Goal: Find specific page/section: Locate a particular part of the current website

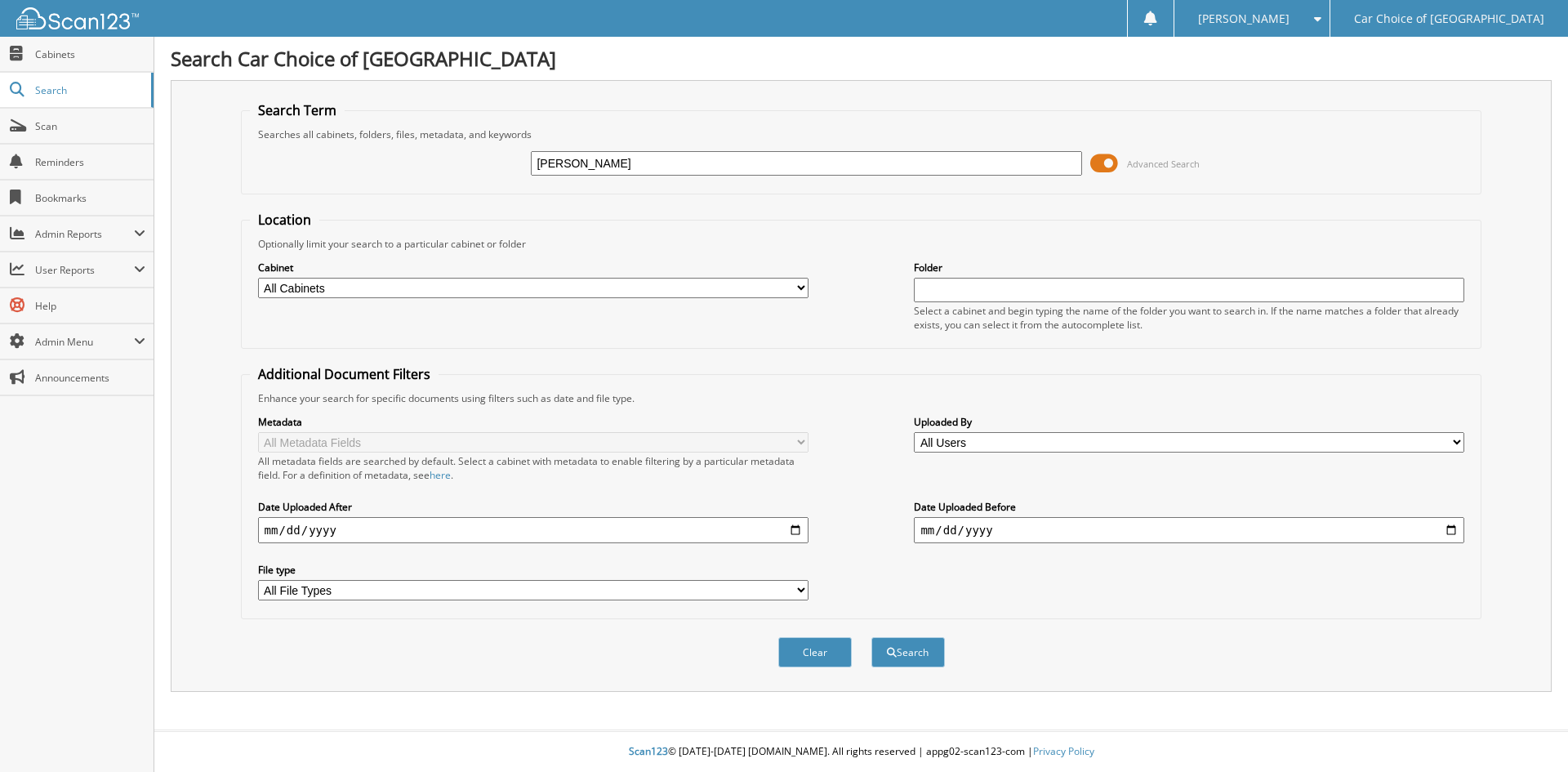
type input "[PERSON_NAME]"
click at [871, 637] on button "Search" at bounding box center [908, 652] width 74 height 30
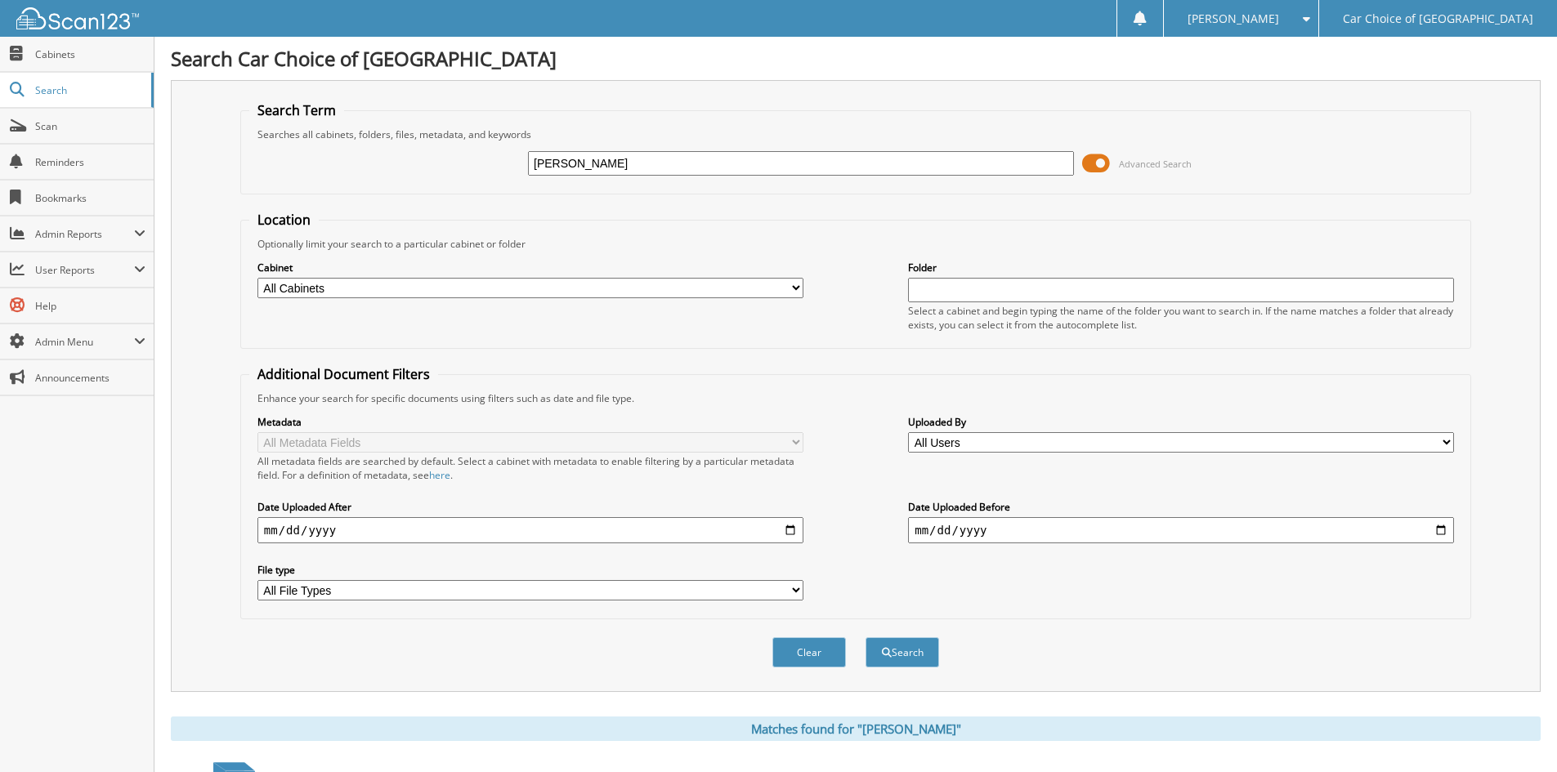
click at [624, 165] on input "[PERSON_NAME]" at bounding box center [801, 163] width 546 height 25
type input "182072"
click at [865, 637] on button "Search" at bounding box center [902, 652] width 74 height 30
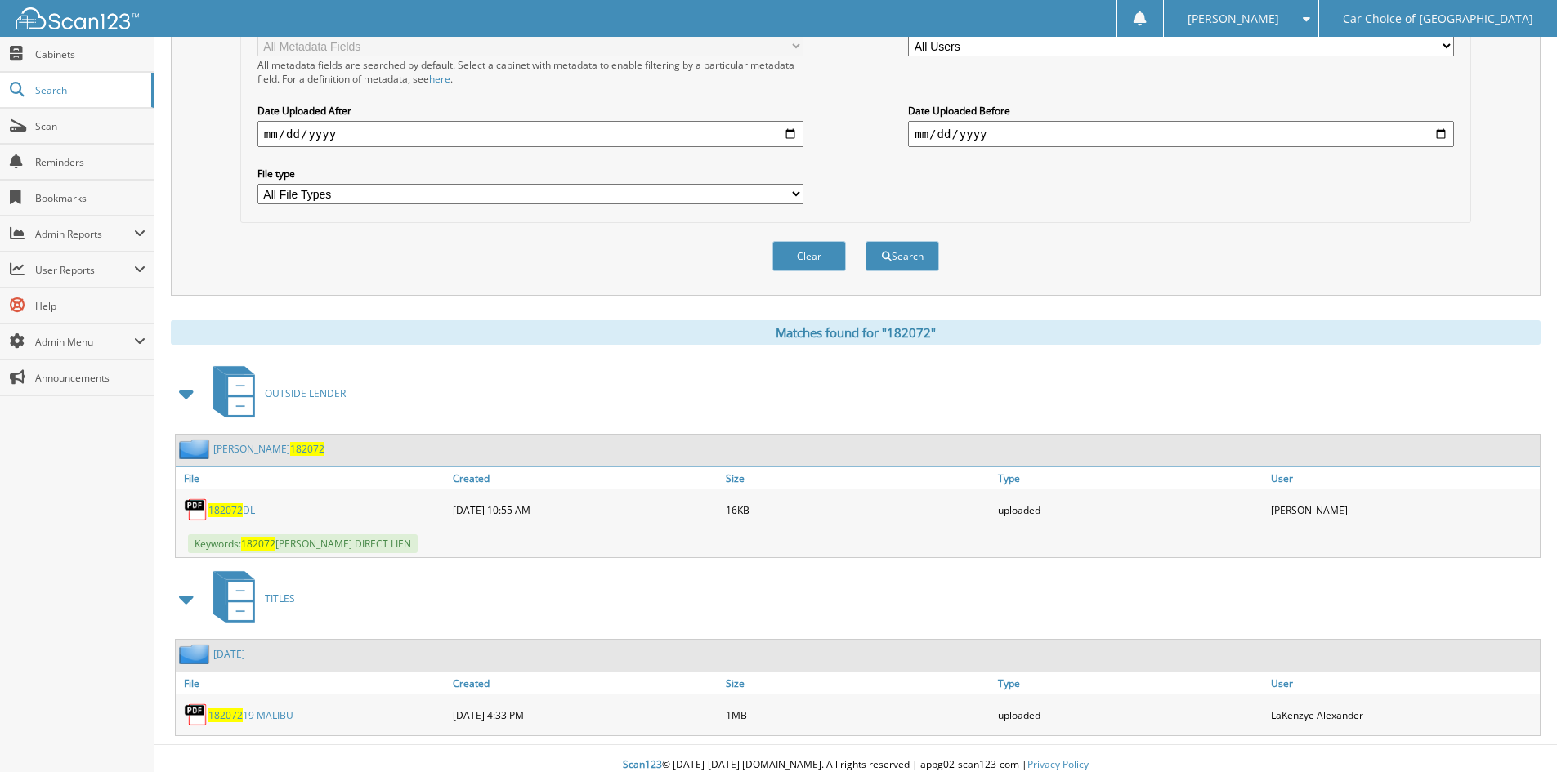
scroll to position [410, 0]
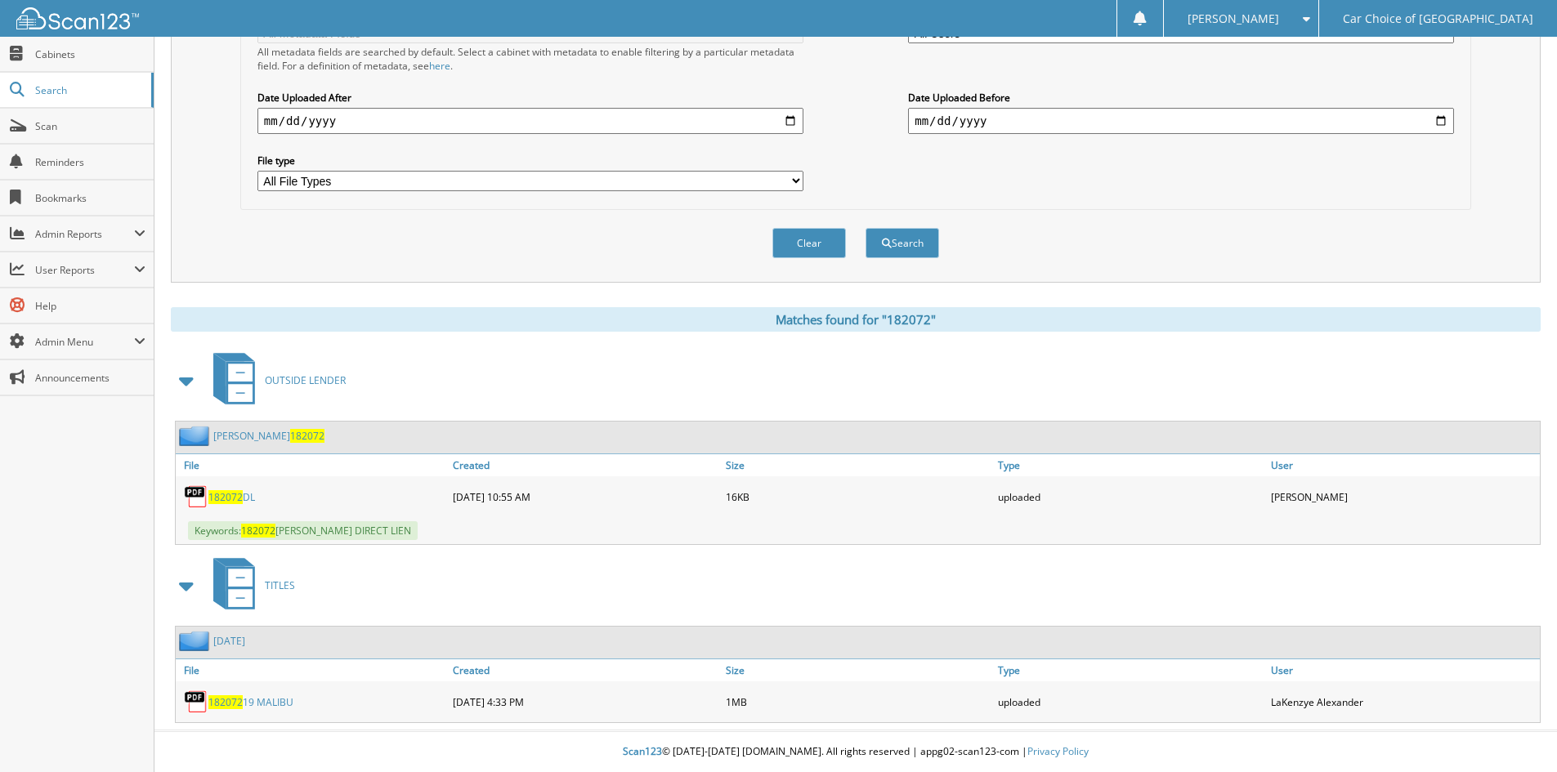
click at [255, 440] on link "tamika white 182072" at bounding box center [268, 436] width 111 height 14
